Goal: Information Seeking & Learning: Check status

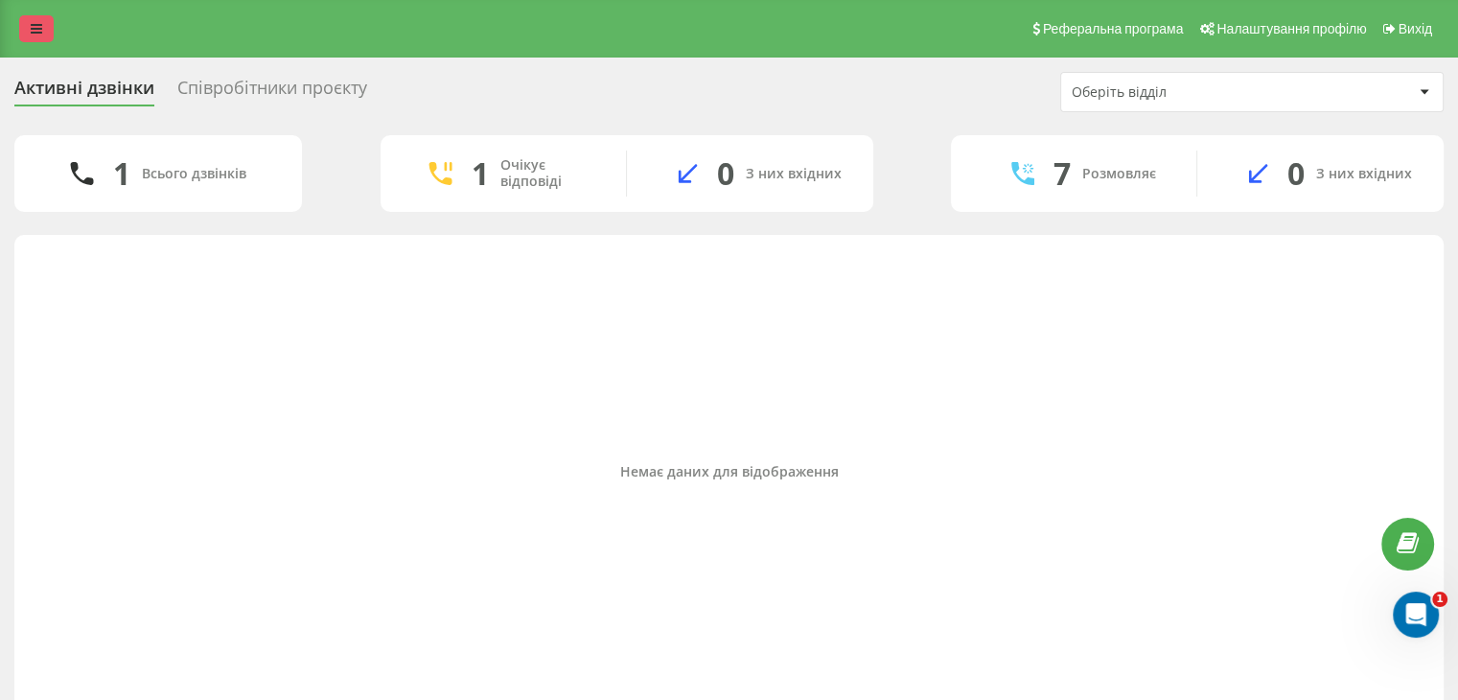
click at [30, 28] on link at bounding box center [36, 28] width 35 height 27
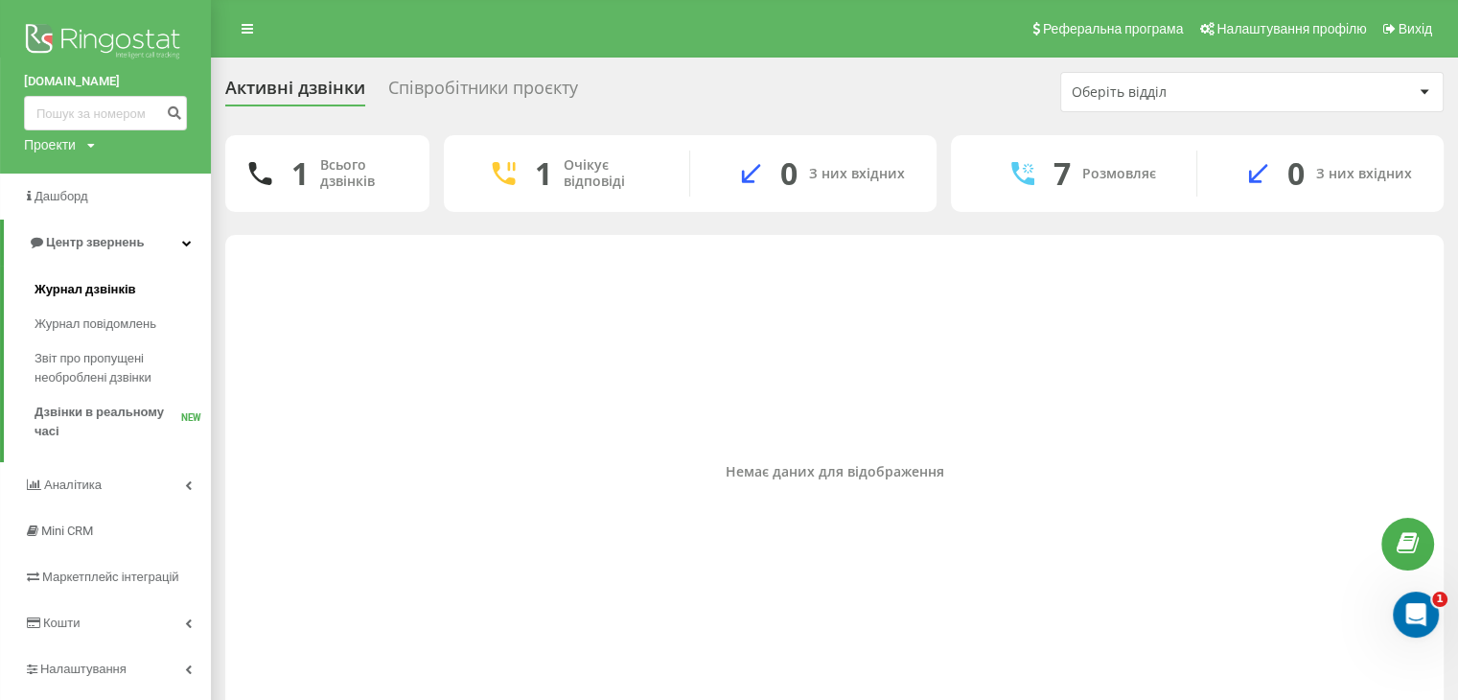
click at [131, 285] on span "Журнал дзвінків" at bounding box center [86, 289] width 102 height 19
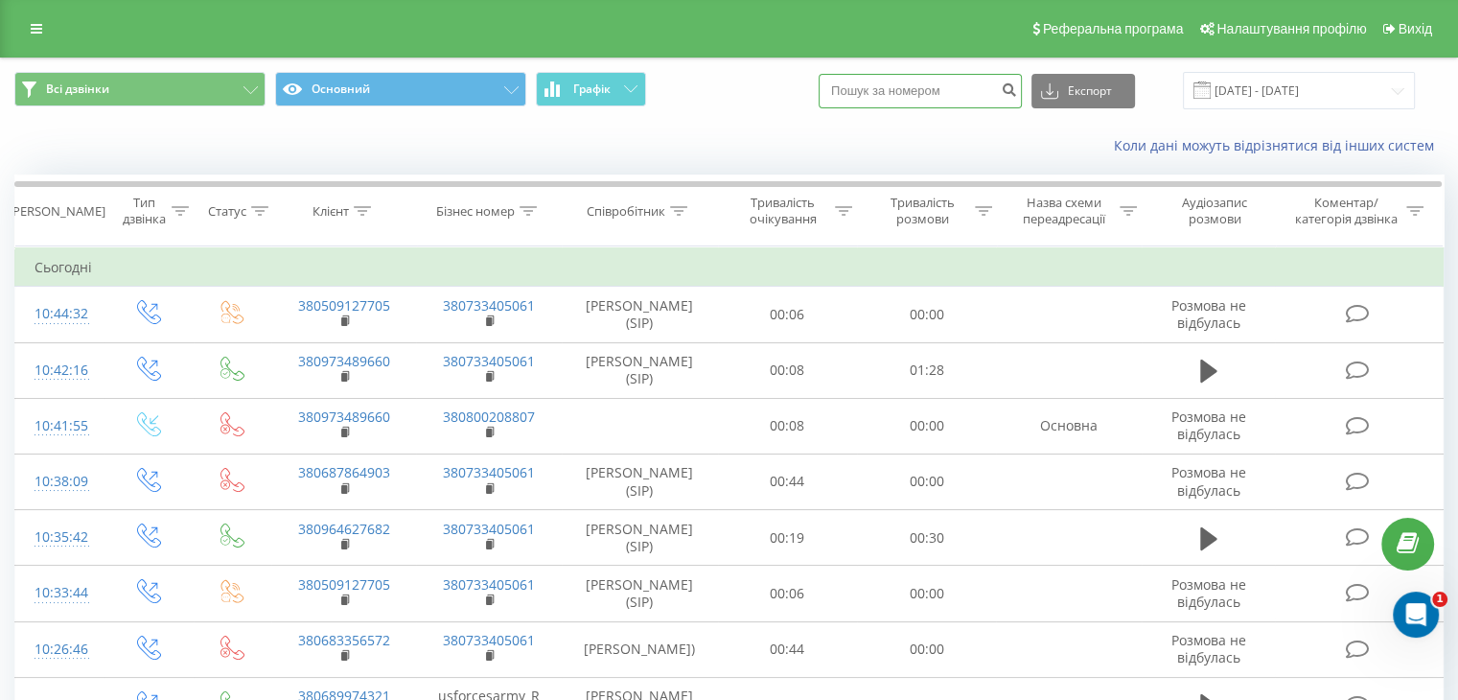
click at [929, 84] on input at bounding box center [920, 91] width 203 height 35
paste input "0973489660"
type input "0973489660"
click at [1017, 89] on icon "submit" at bounding box center [1009, 87] width 16 height 12
